Goal: Task Accomplishment & Management: Use online tool/utility

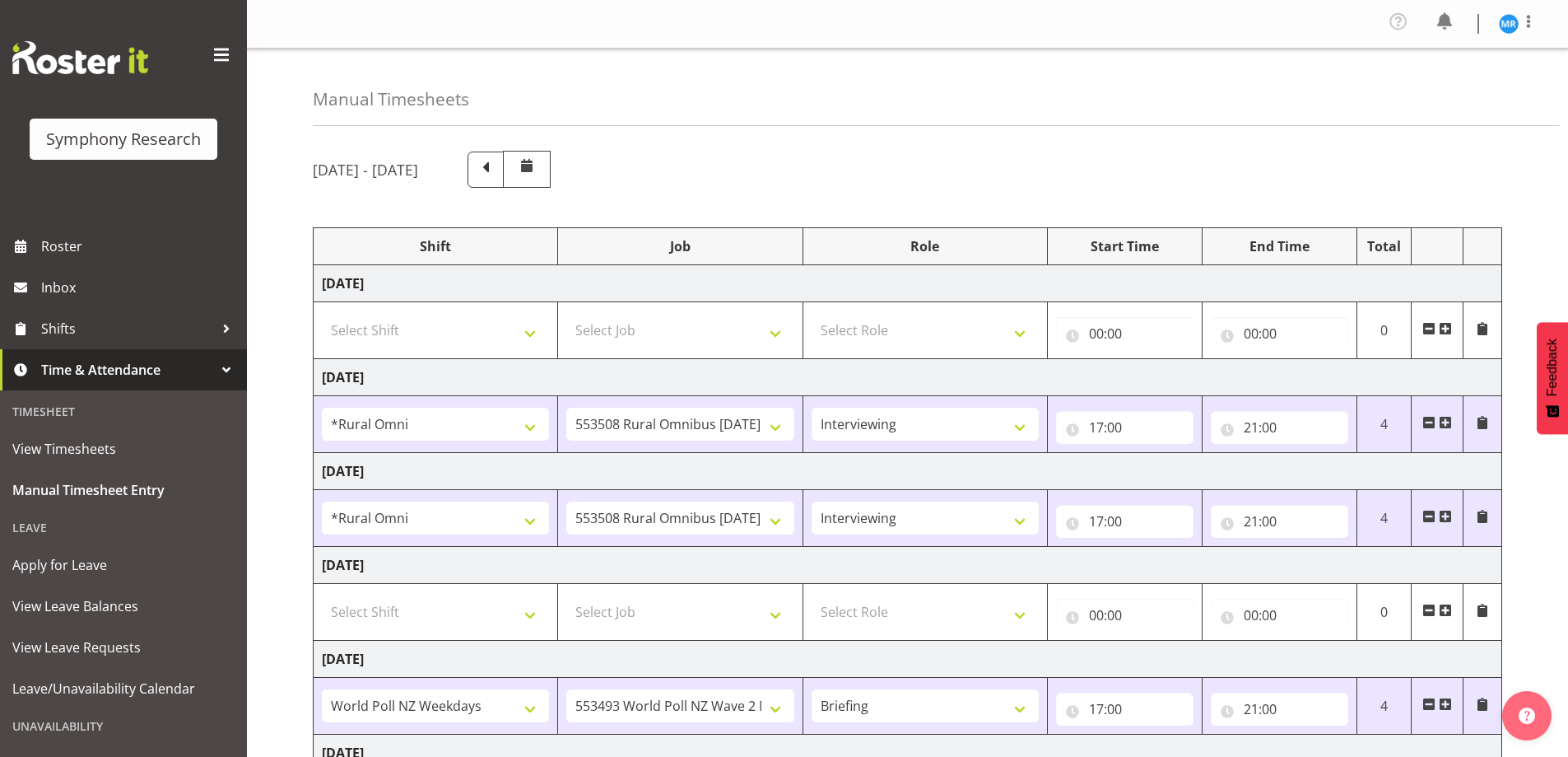
select select "57853"
select select "10536"
select select "47"
select select "57853"
select select "10536"
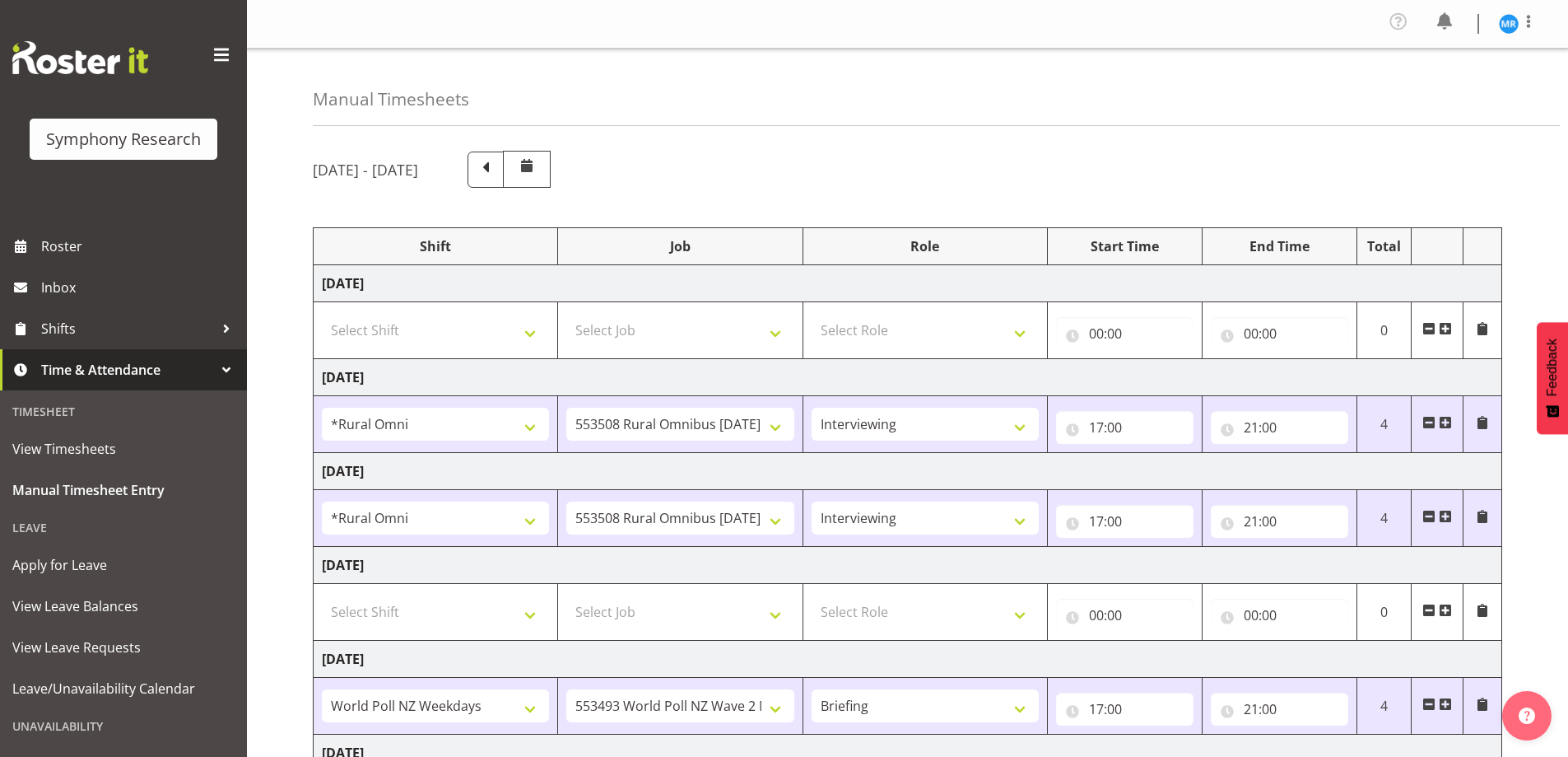
select select "47"
select select "41604"
select select "10527"
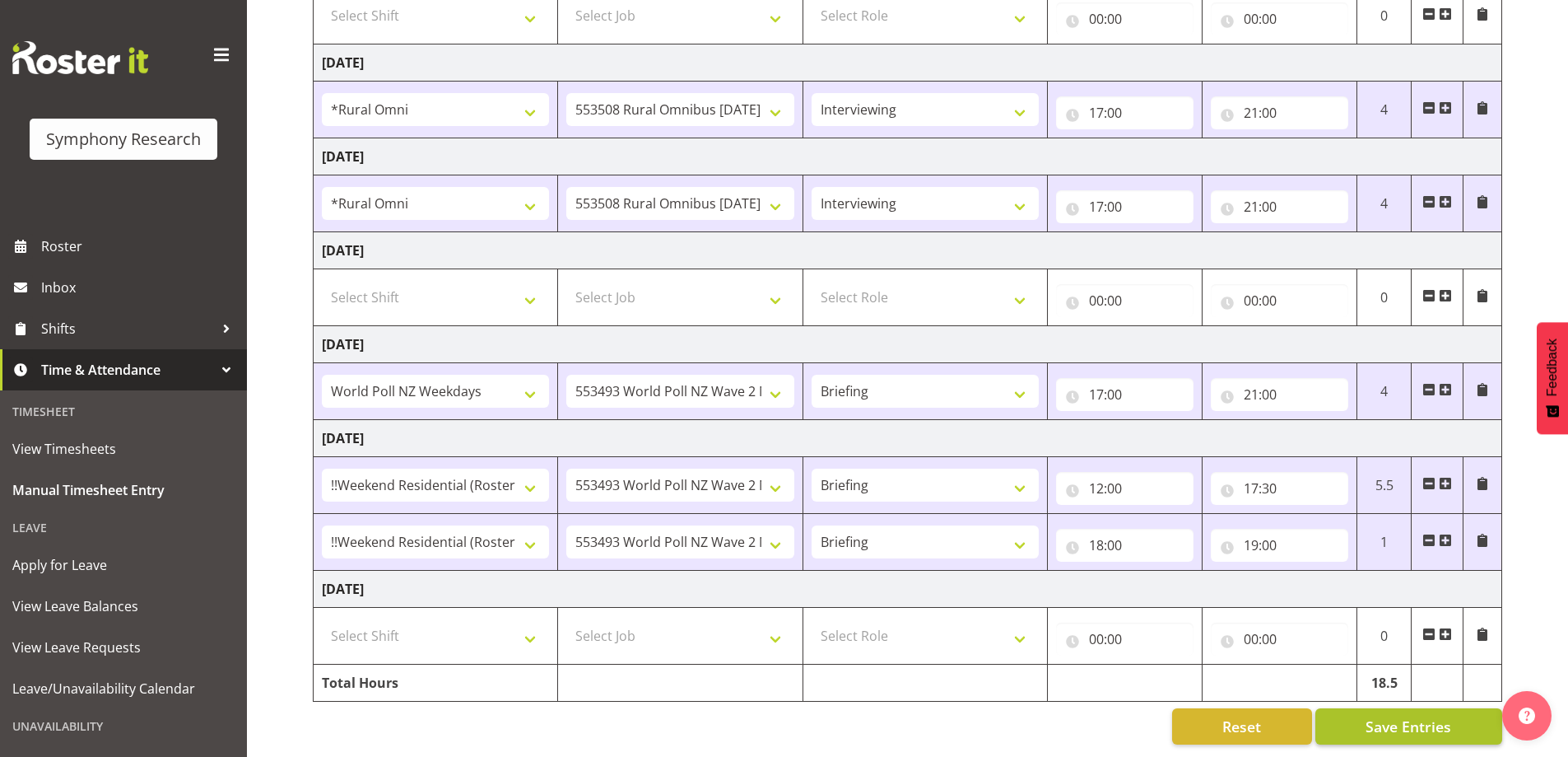
scroll to position [327, 0]
click at [1380, 717] on span "Save Entries" at bounding box center [1408, 726] width 85 height 21
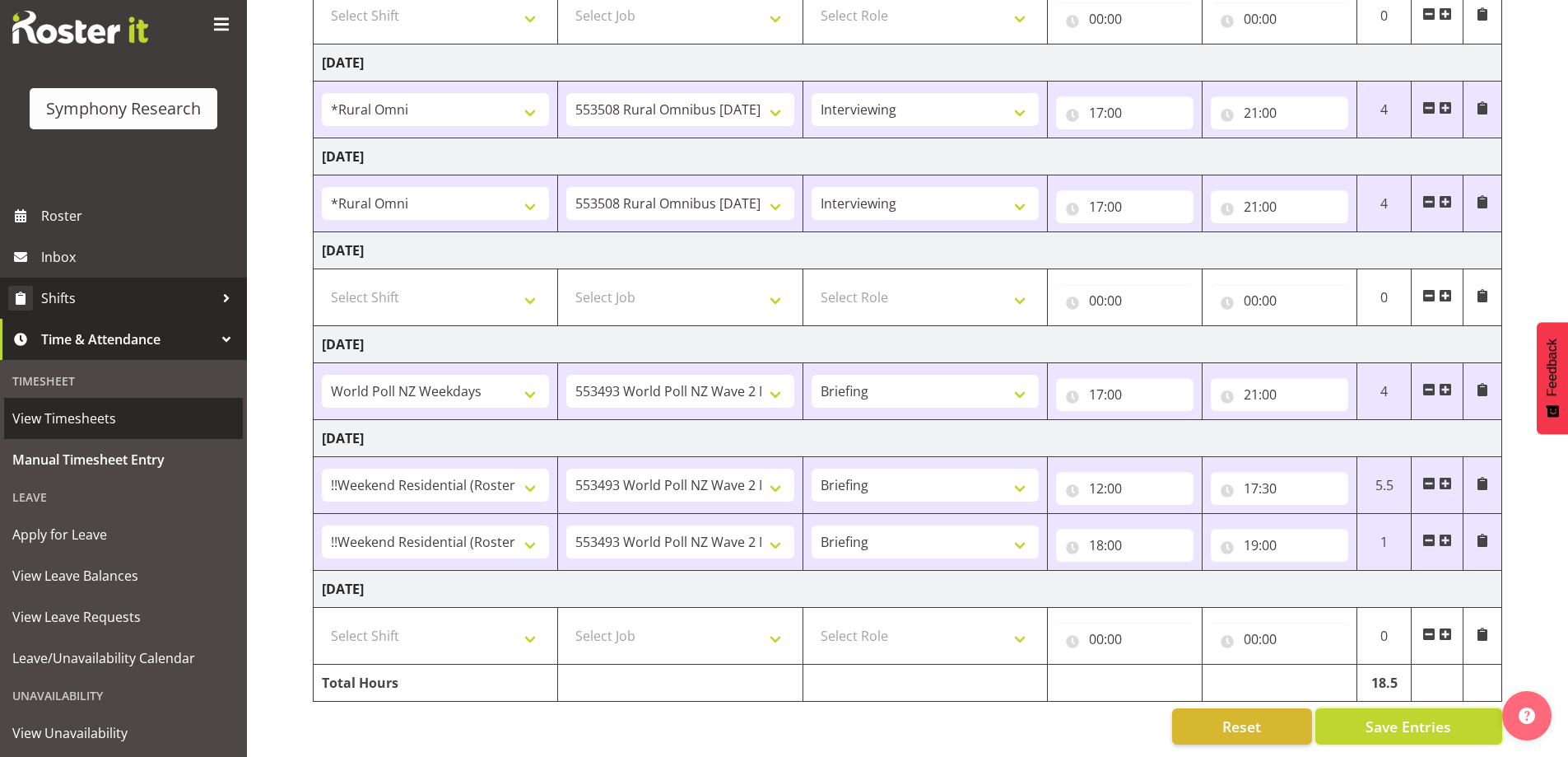
scroll to position [0, 0]
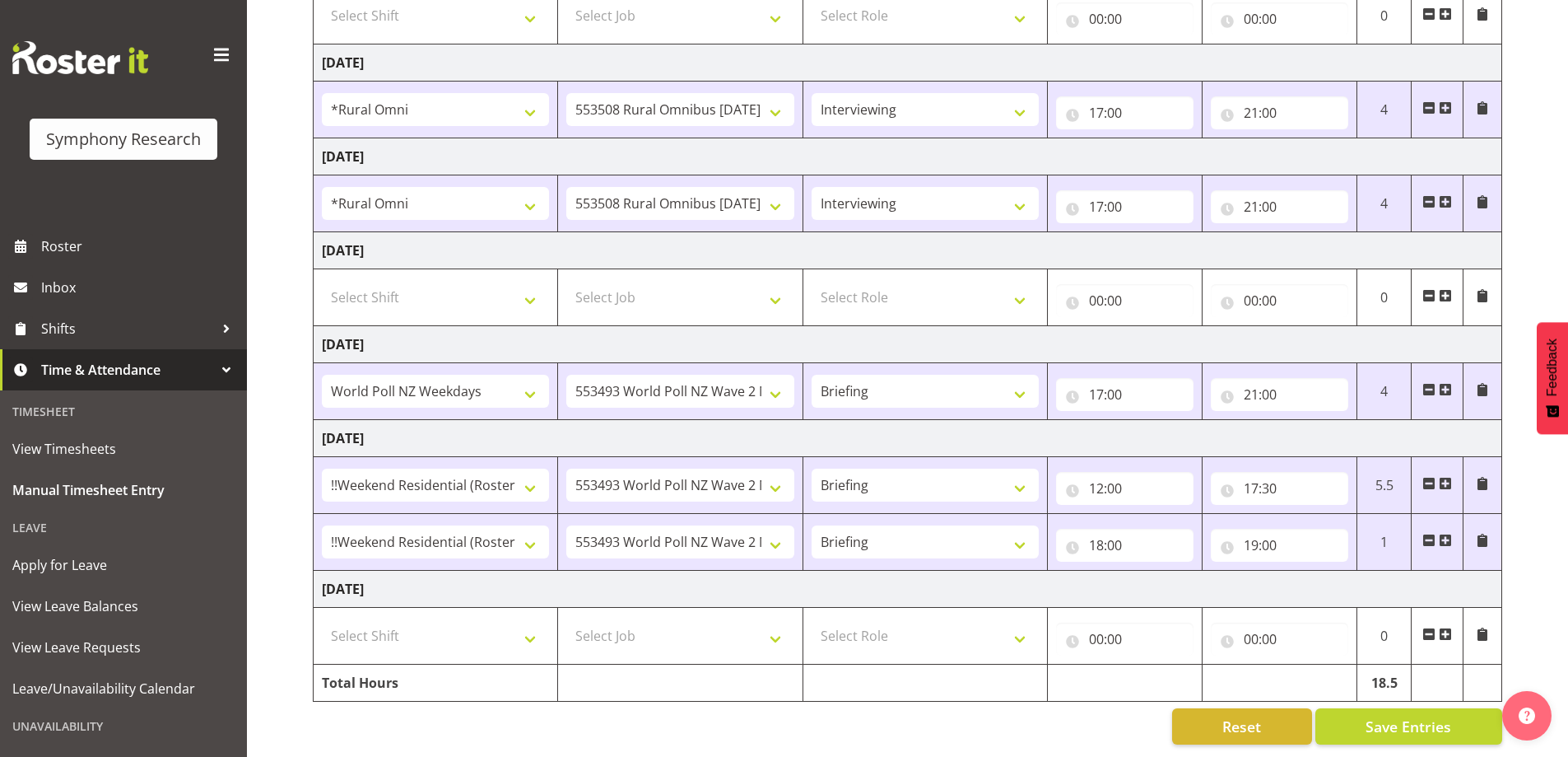
click at [209, 50] on span at bounding box center [221, 54] width 26 height 26
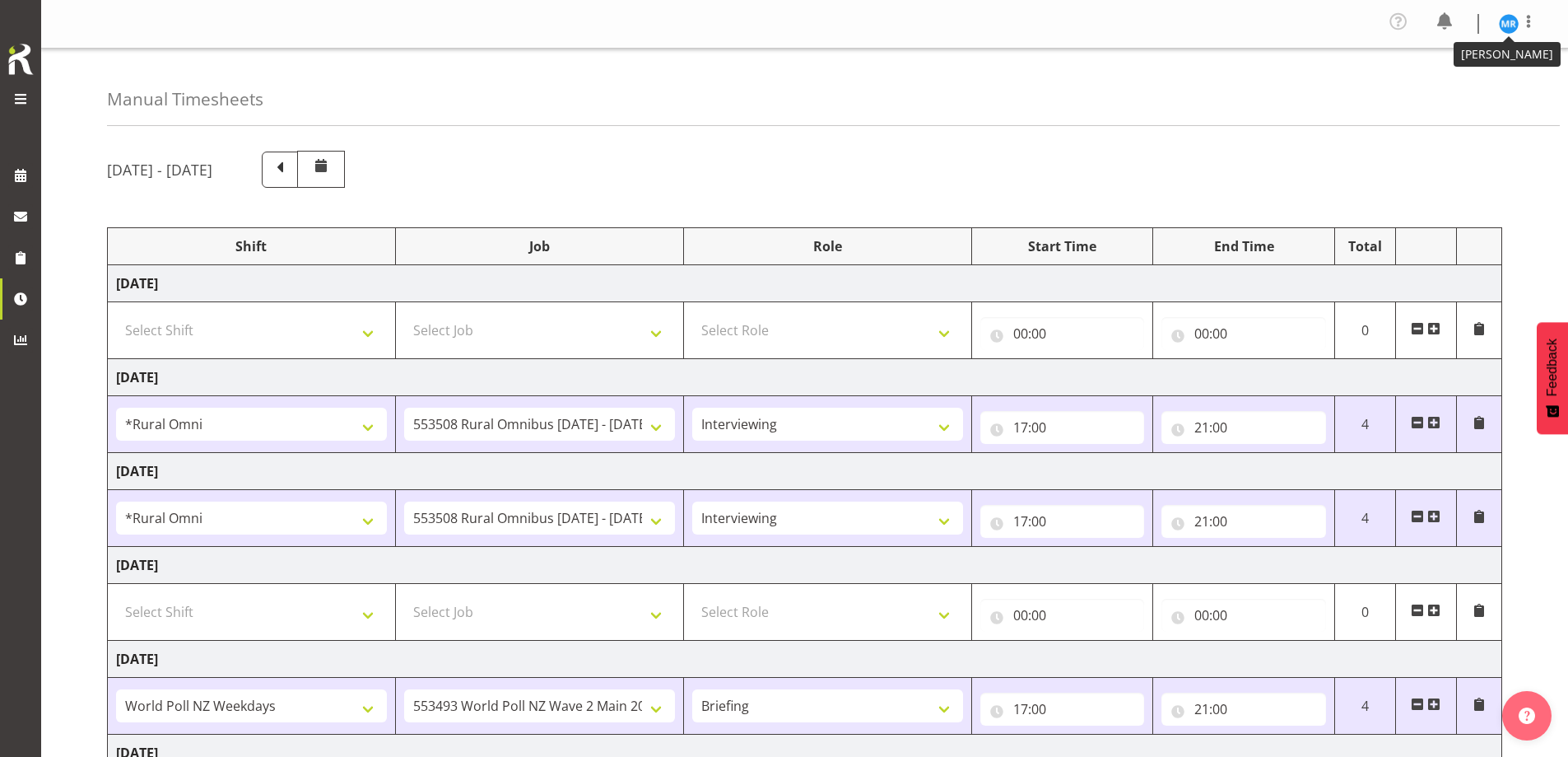
click at [1511, 24] on img at bounding box center [1509, 23] width 19 height 19
click at [1445, 94] on link "Log Out" at bounding box center [1459, 90] width 158 height 30
